Goal: Navigation & Orientation: Find specific page/section

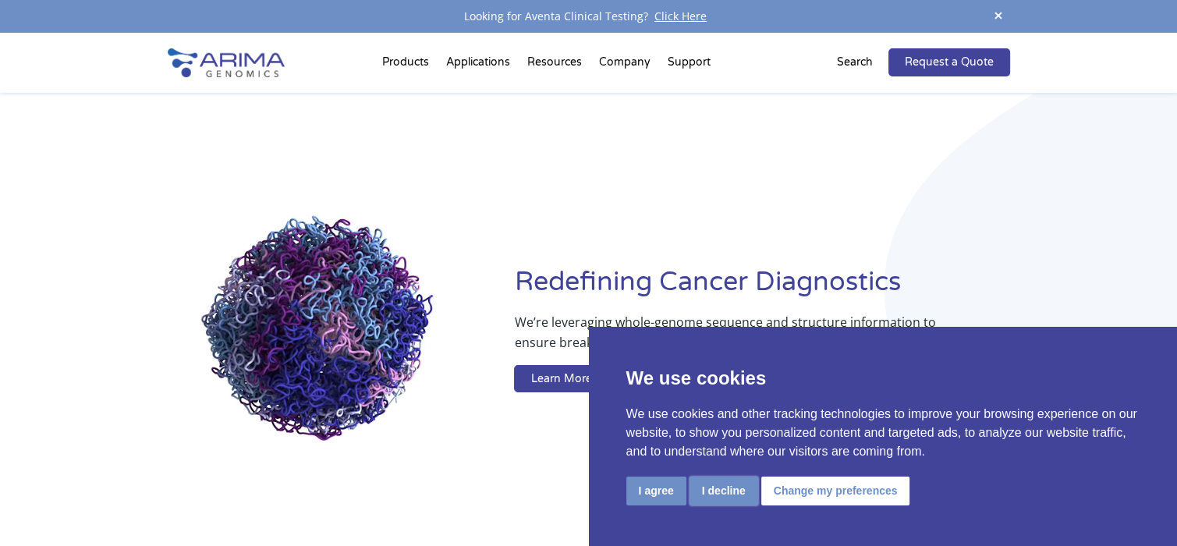
click at [742, 494] on button "I decline" at bounding box center [723, 490] width 69 height 29
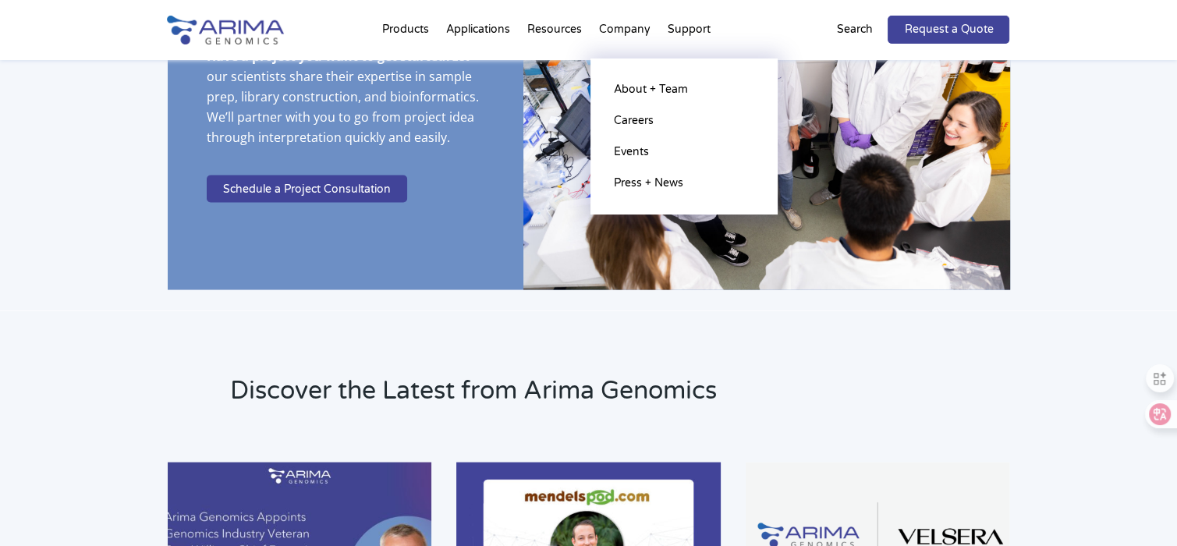
scroll to position [3006, 0]
click at [631, 88] on link "About + Team" at bounding box center [684, 89] width 156 height 31
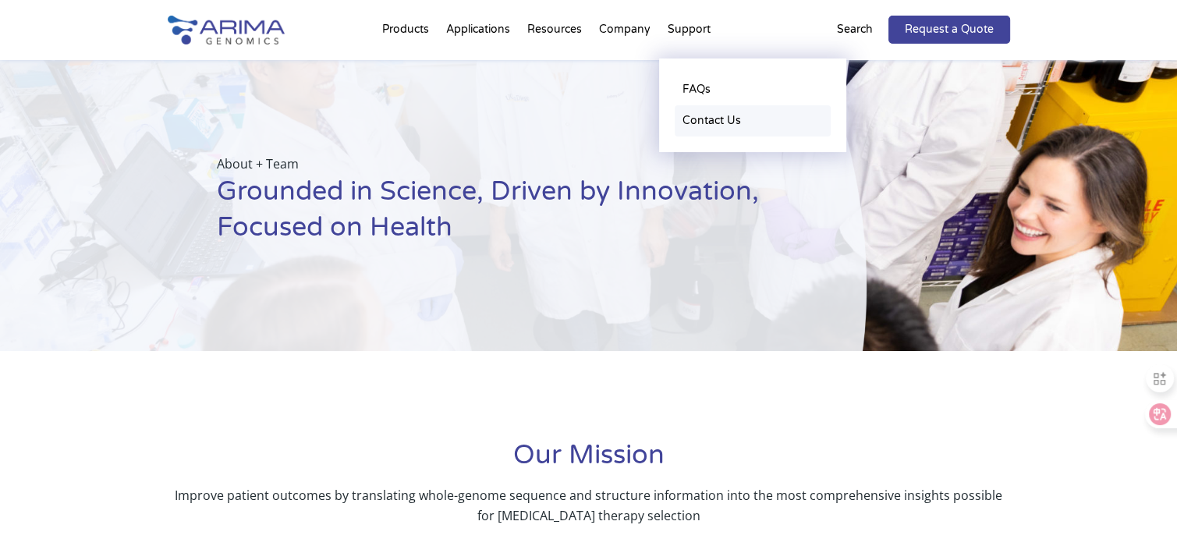
click at [699, 120] on link "Contact Us" at bounding box center [752, 120] width 156 height 31
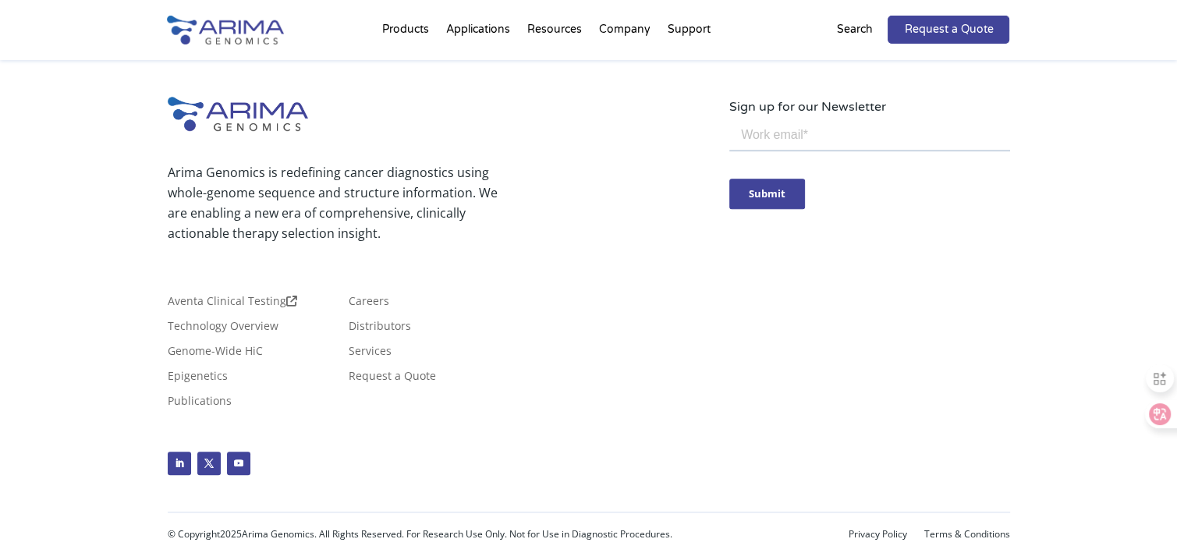
scroll to position [926, 0]
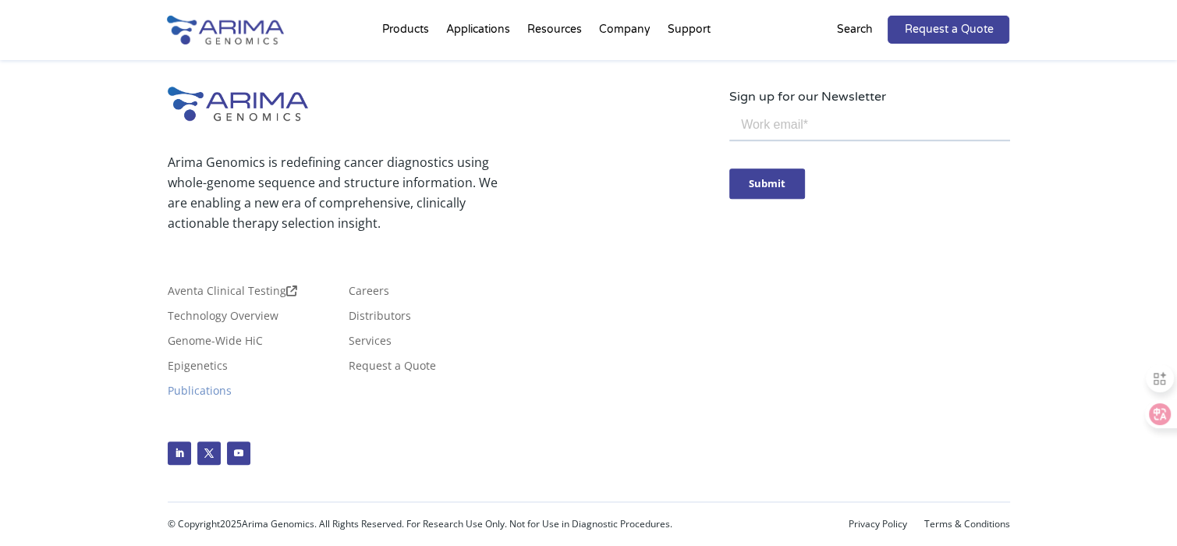
click at [194, 391] on link "Publications" at bounding box center [200, 393] width 64 height 17
